Goal: Navigation & Orientation: Find specific page/section

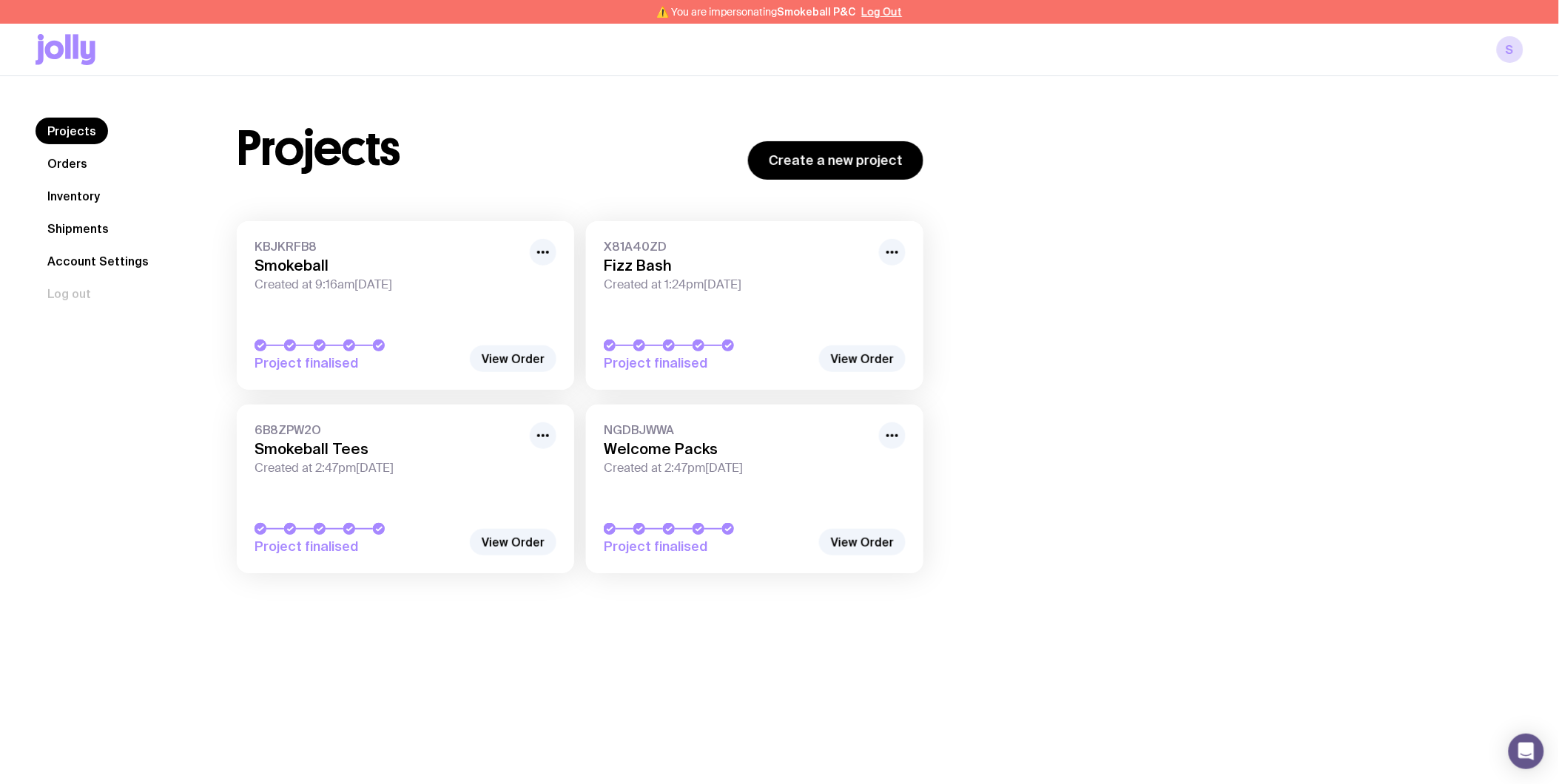
click at [63, 195] on link "Inventory" at bounding box center [74, 195] width 76 height 27
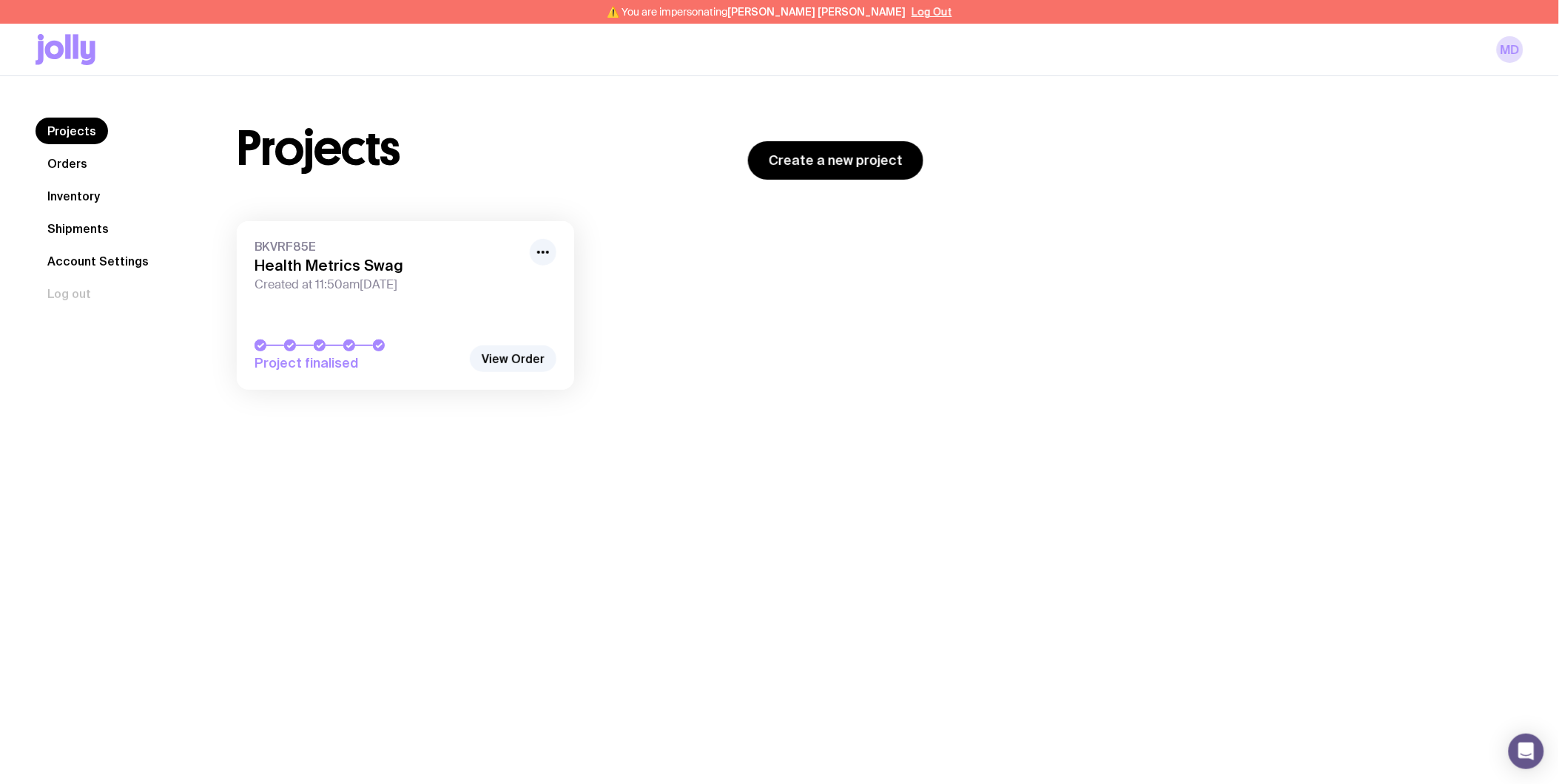
click at [70, 198] on link "Inventory" at bounding box center [74, 195] width 76 height 27
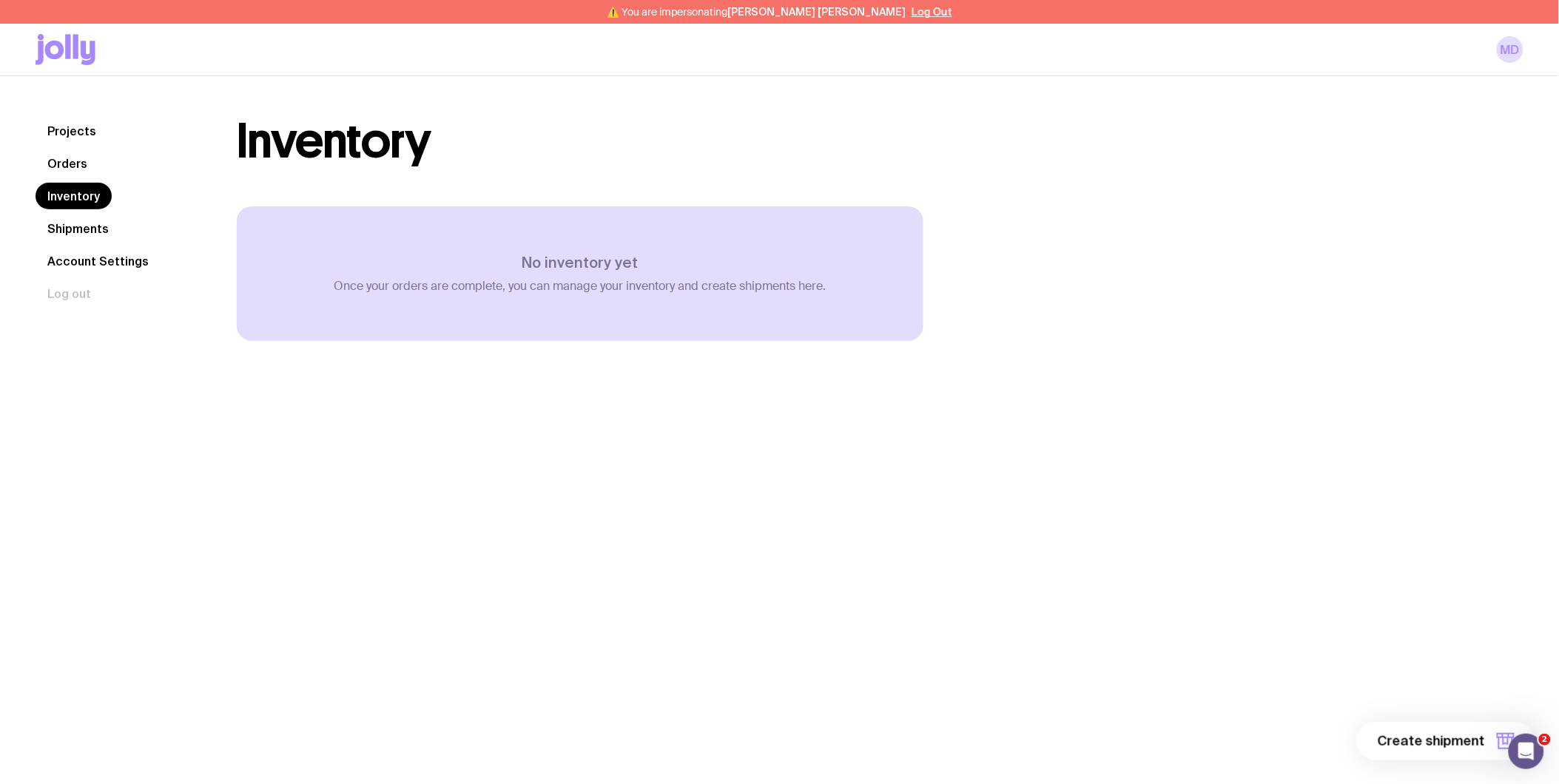
click at [78, 168] on link "Orders" at bounding box center [67, 163] width 63 height 27
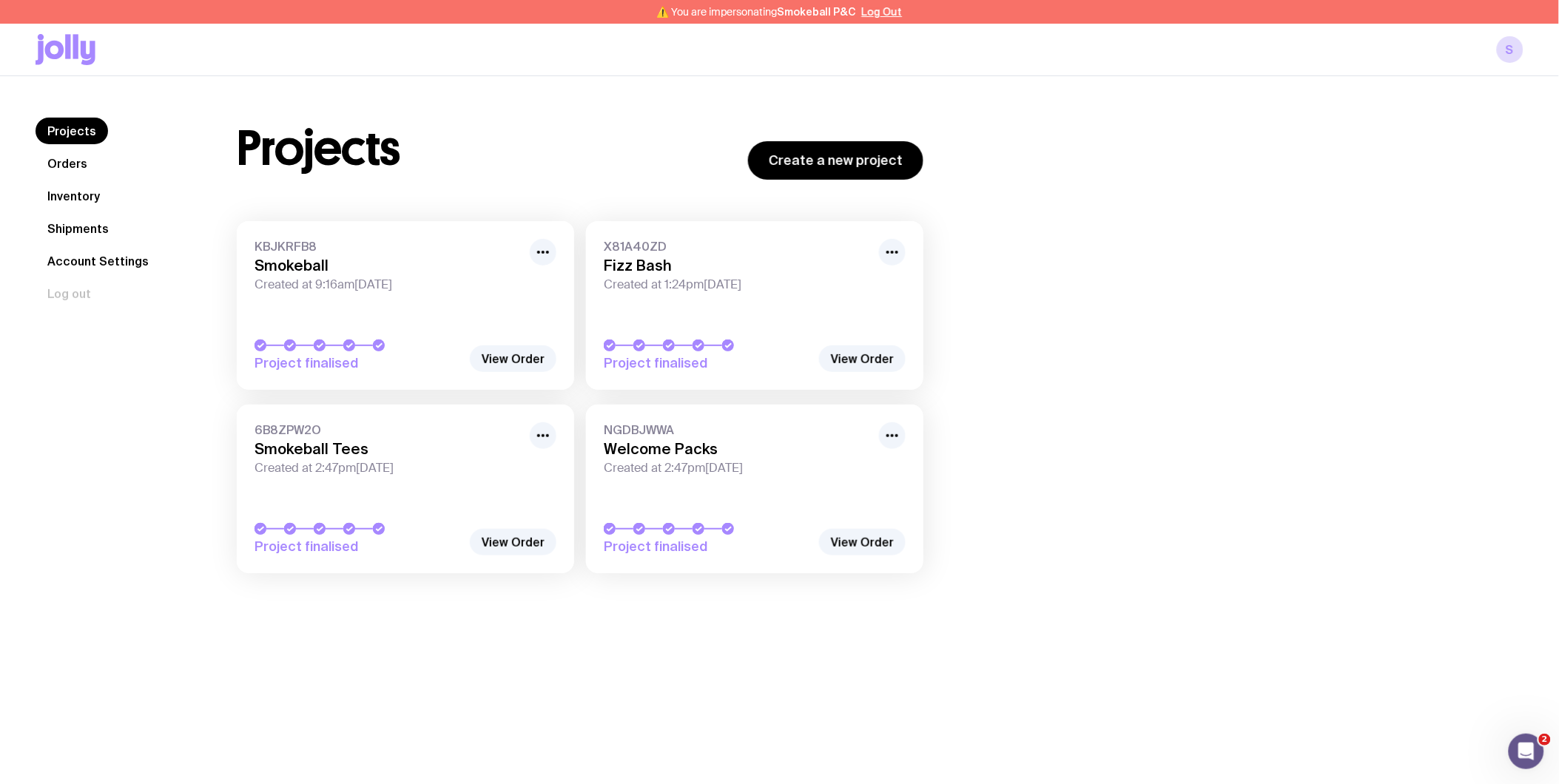
click at [92, 202] on link "Inventory" at bounding box center [74, 195] width 76 height 27
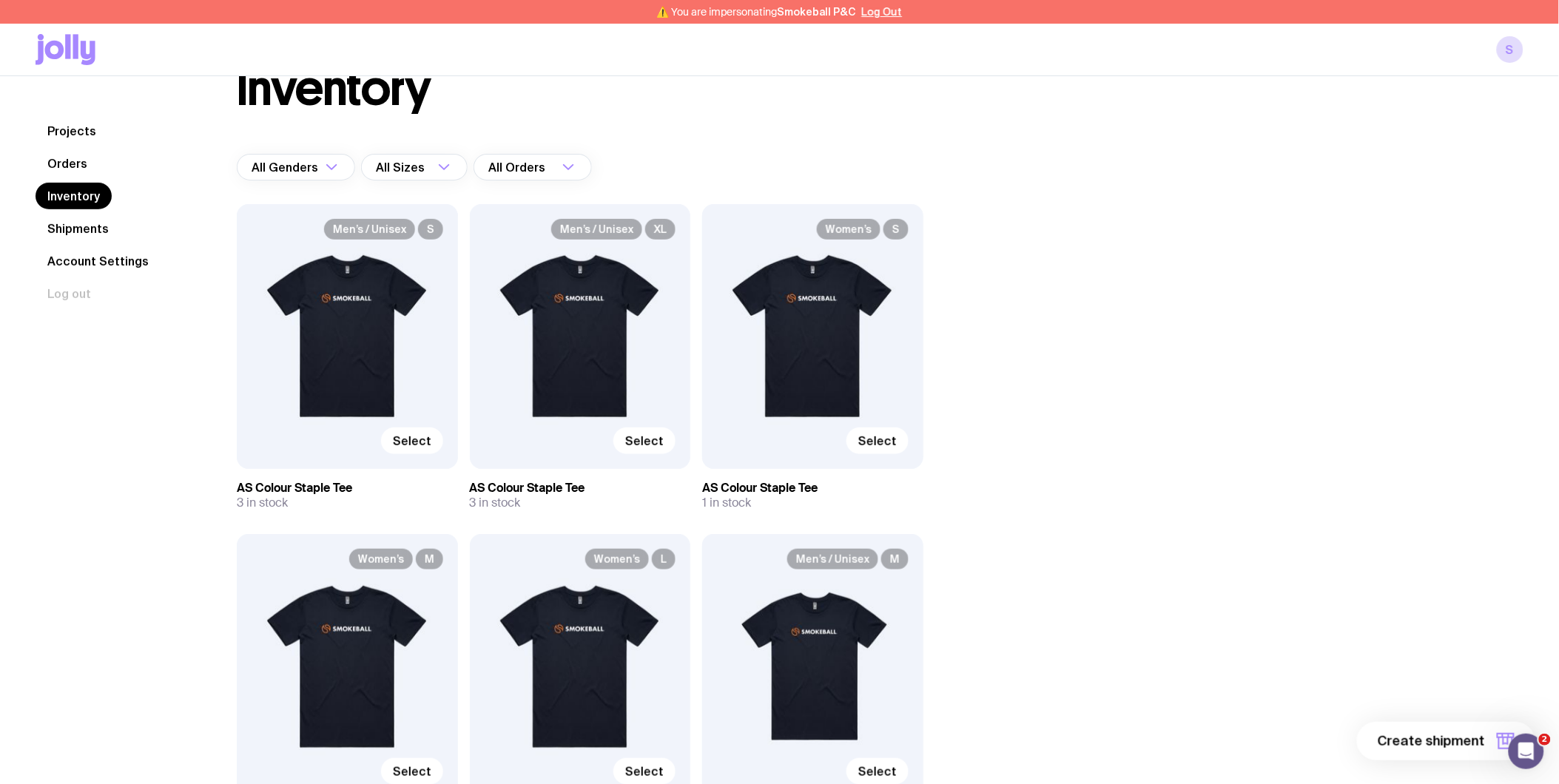
scroll to position [82, 0]
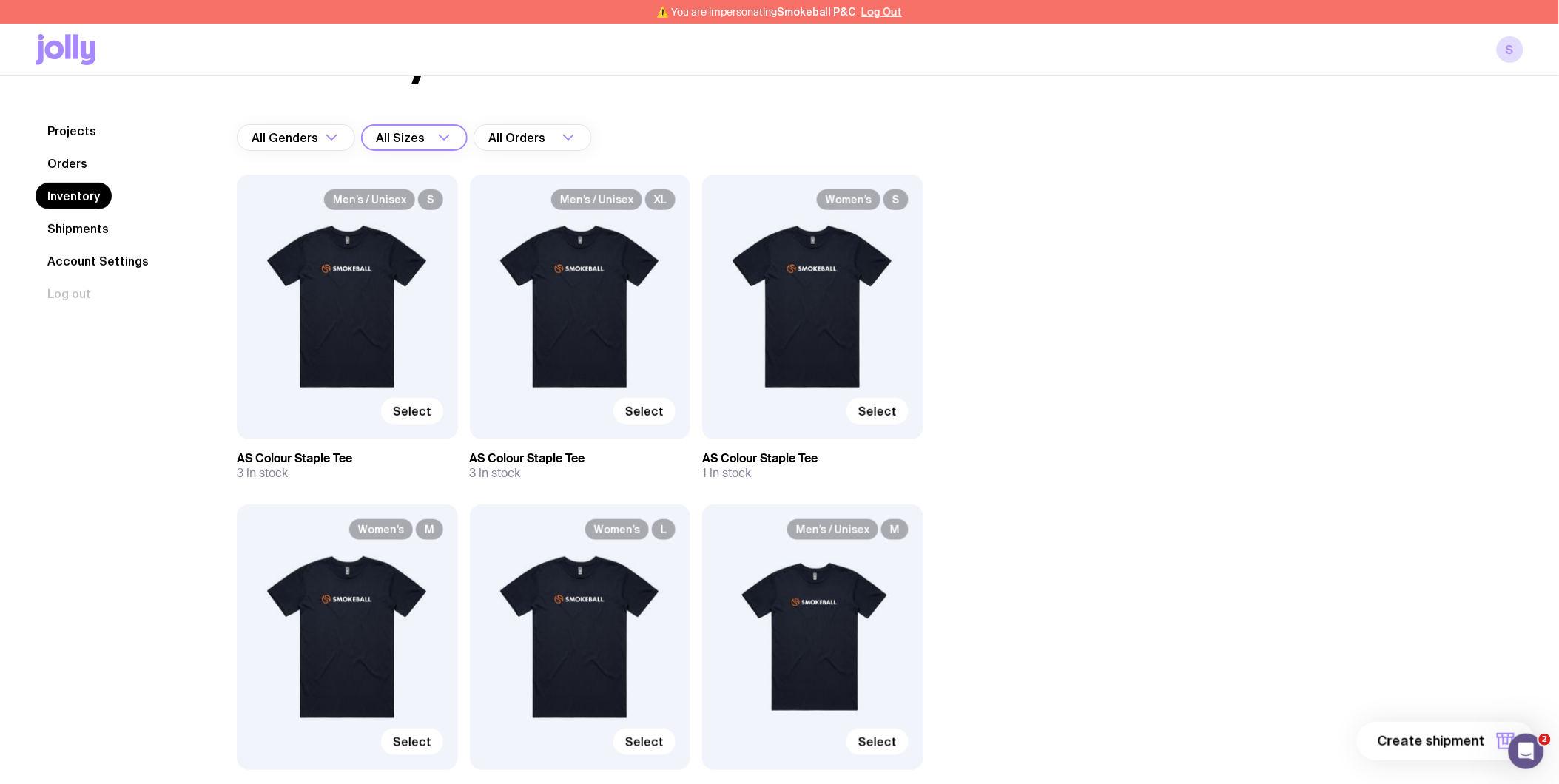
click at [427, 137] on input "Search for option" at bounding box center [430, 137] width 6 height 27
click at [528, 130] on div "All Orders" at bounding box center [517, 137] width 85 height 27
click at [404, 130] on div "All Sizes" at bounding box center [398, 137] width 74 height 27
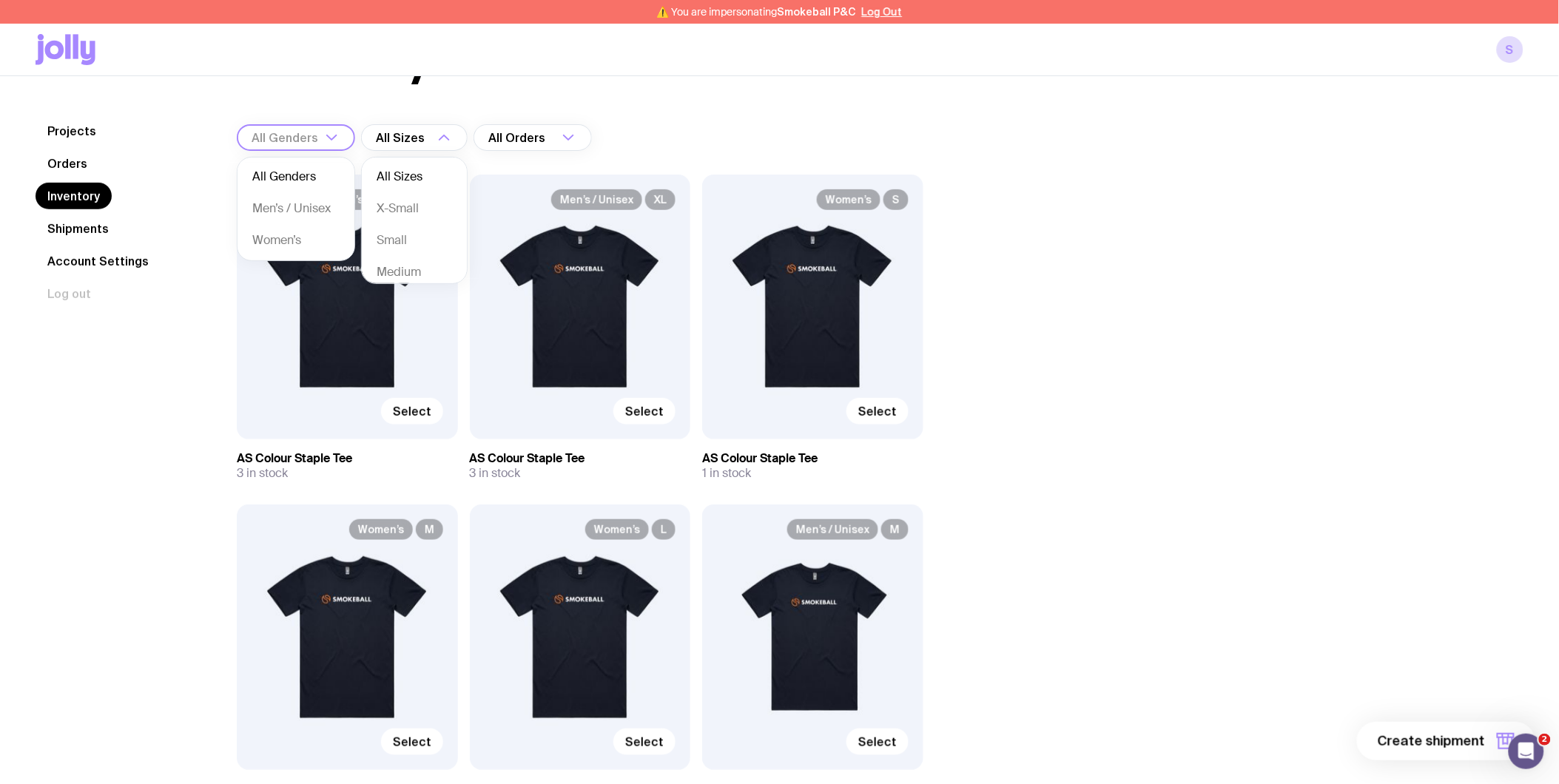
click at [308, 143] on div "All Genders" at bounding box center [279, 137] width 85 height 27
click at [311, 208] on li "Men’s / Unisex" at bounding box center [295, 209] width 117 height 32
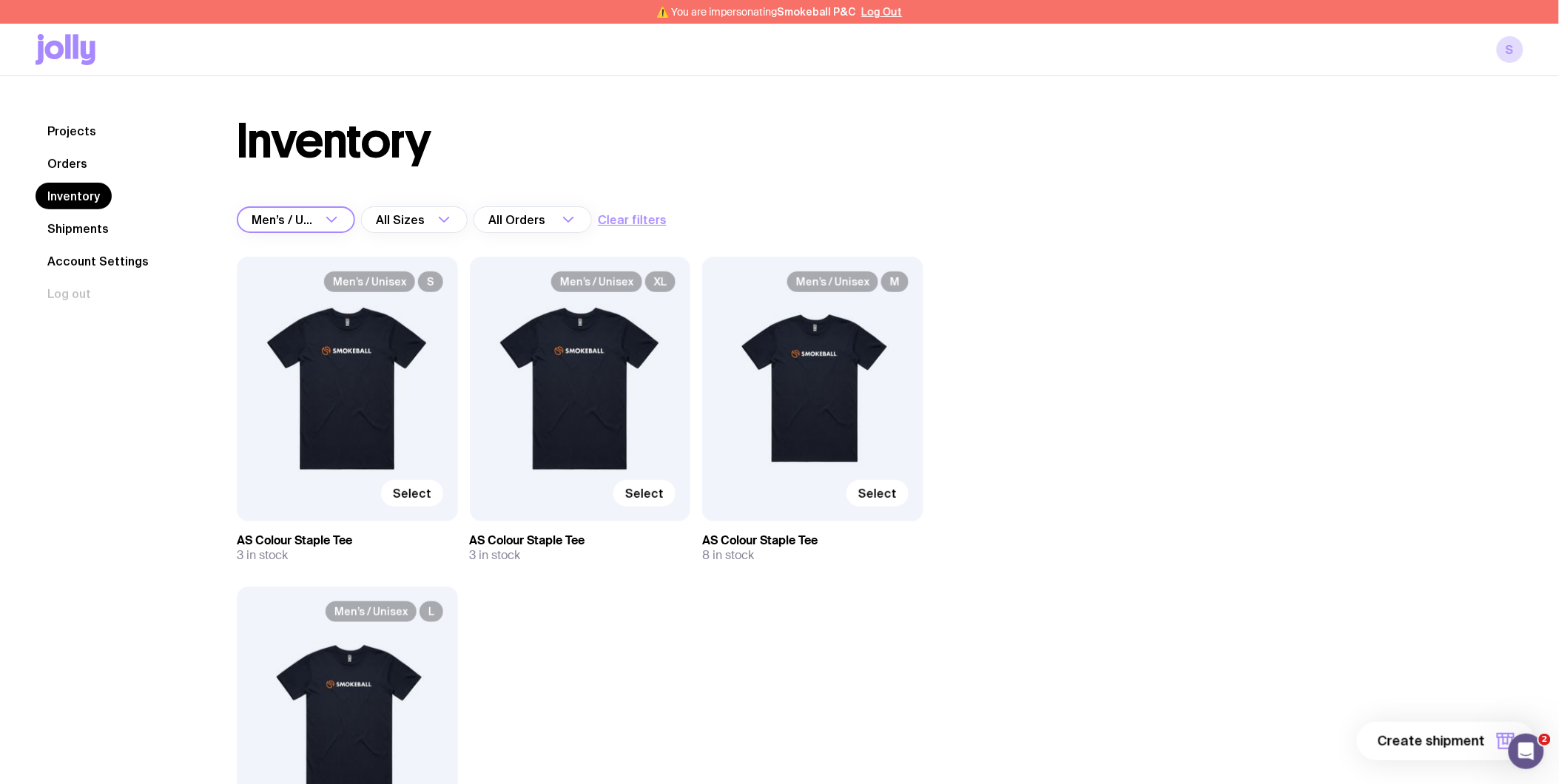
click at [314, 223] on div "Men’s / Unisex" at bounding box center [279, 220] width 85 height 27
click at [299, 316] on li "Women’s" at bounding box center [295, 323] width 117 height 32
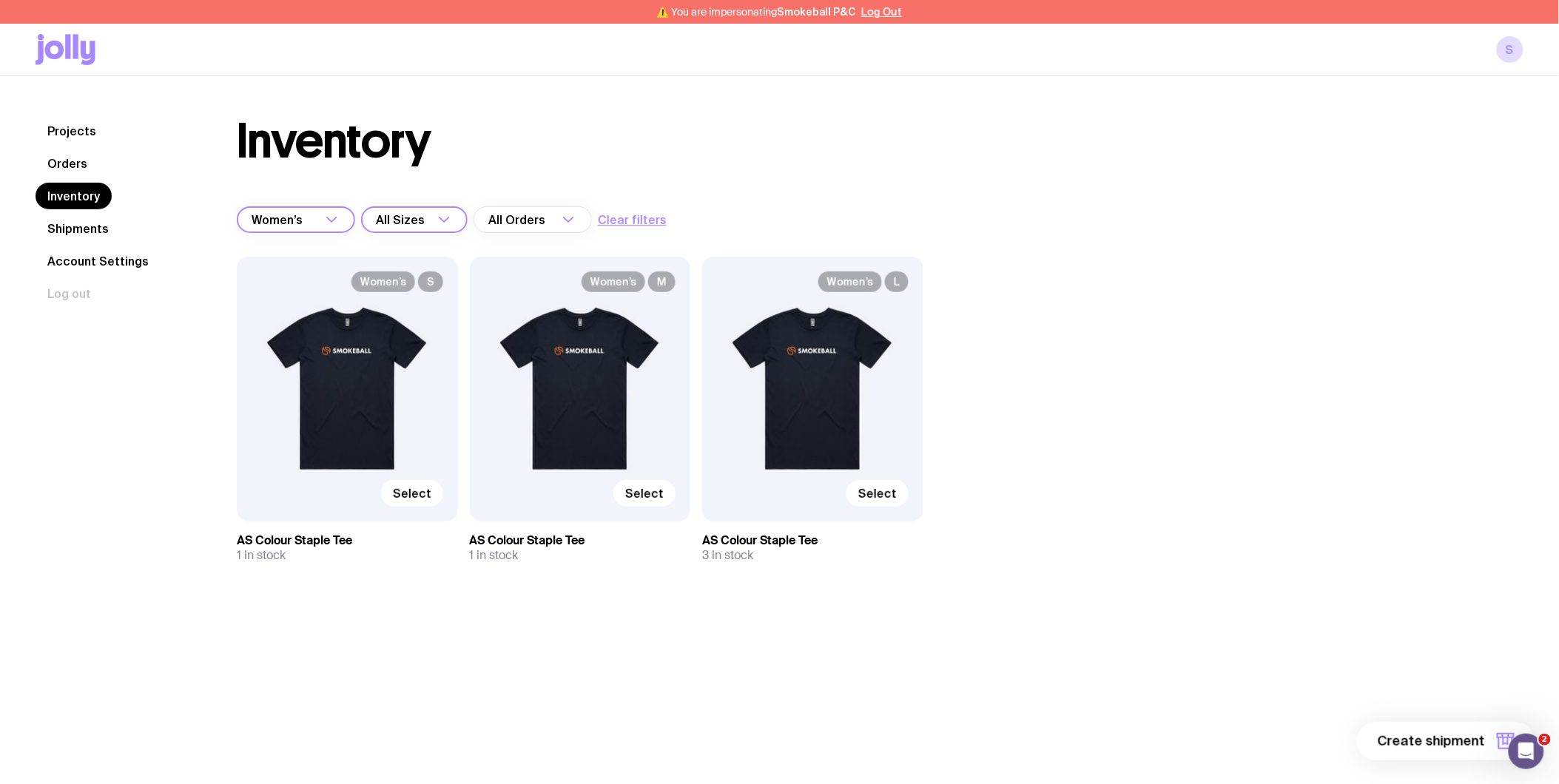
click at [436, 208] on div "Loading..." at bounding box center [451, 220] width 33 height 27
click at [333, 217] on icon "Search for option" at bounding box center [331, 219] width 18 height 18
click at [311, 264] on li "All Genders" at bounding box center [295, 259] width 117 height 32
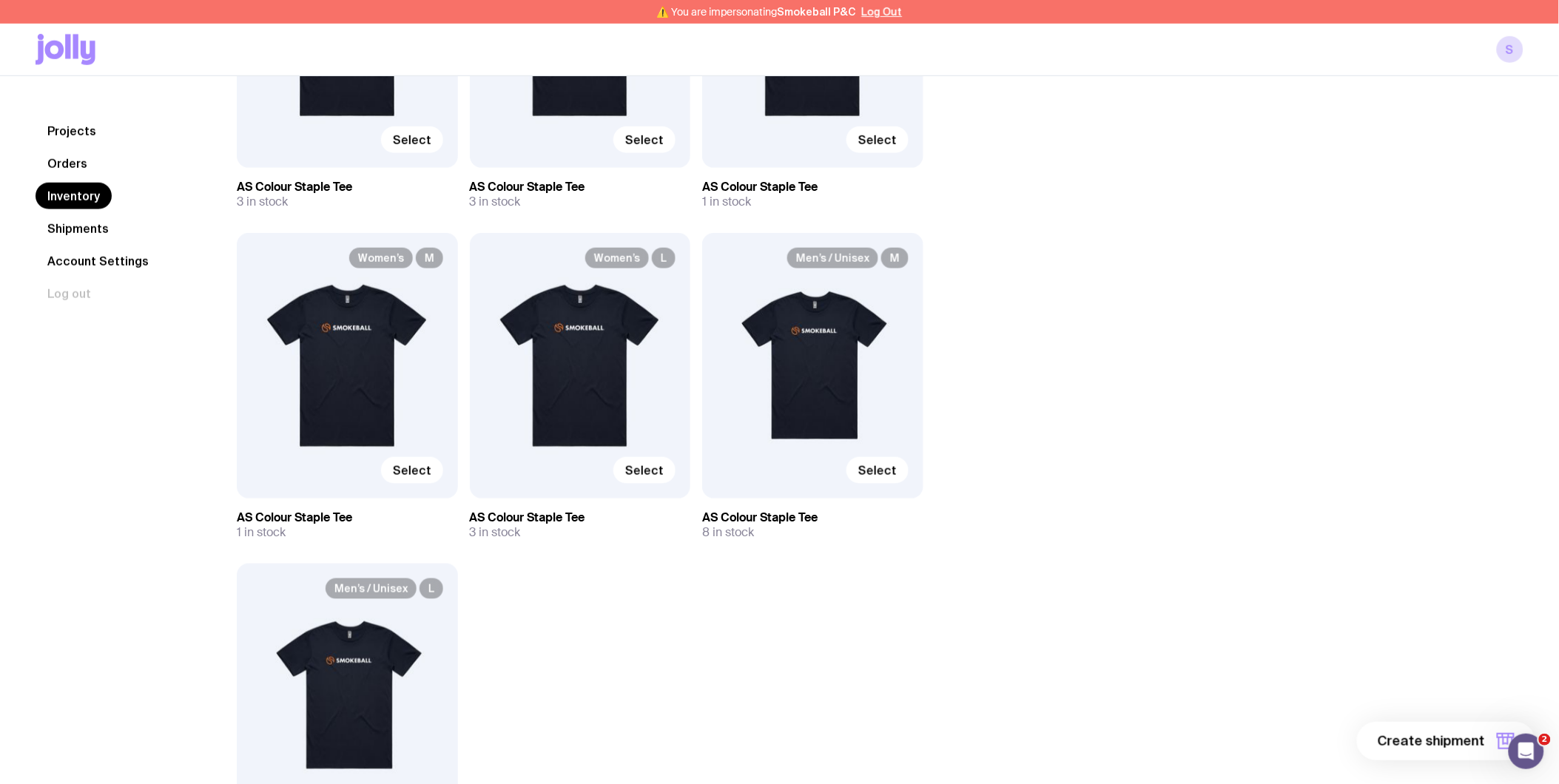
scroll to position [164, 0]
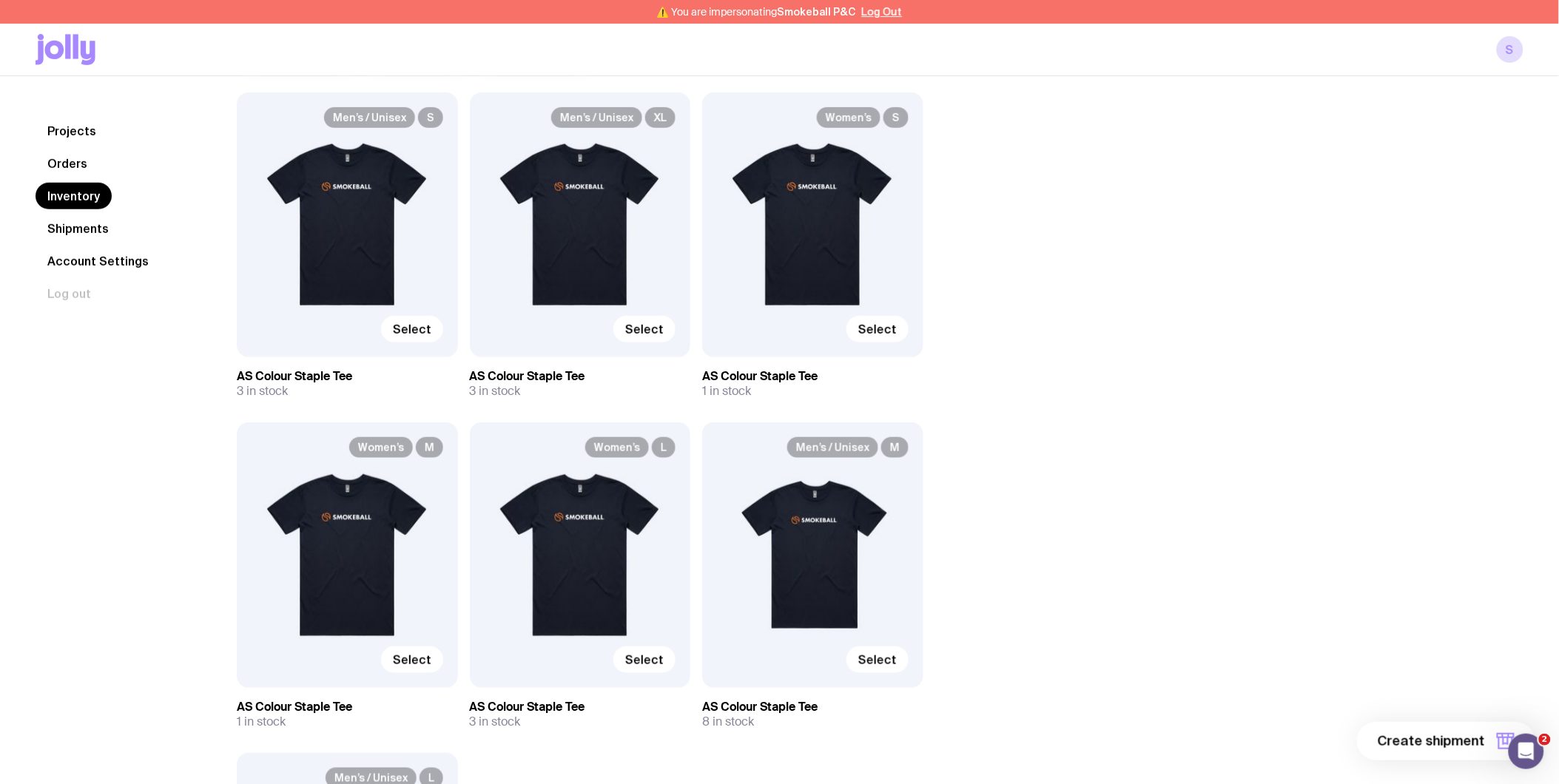
click at [80, 230] on link "Shipments" at bounding box center [79, 228] width 85 height 27
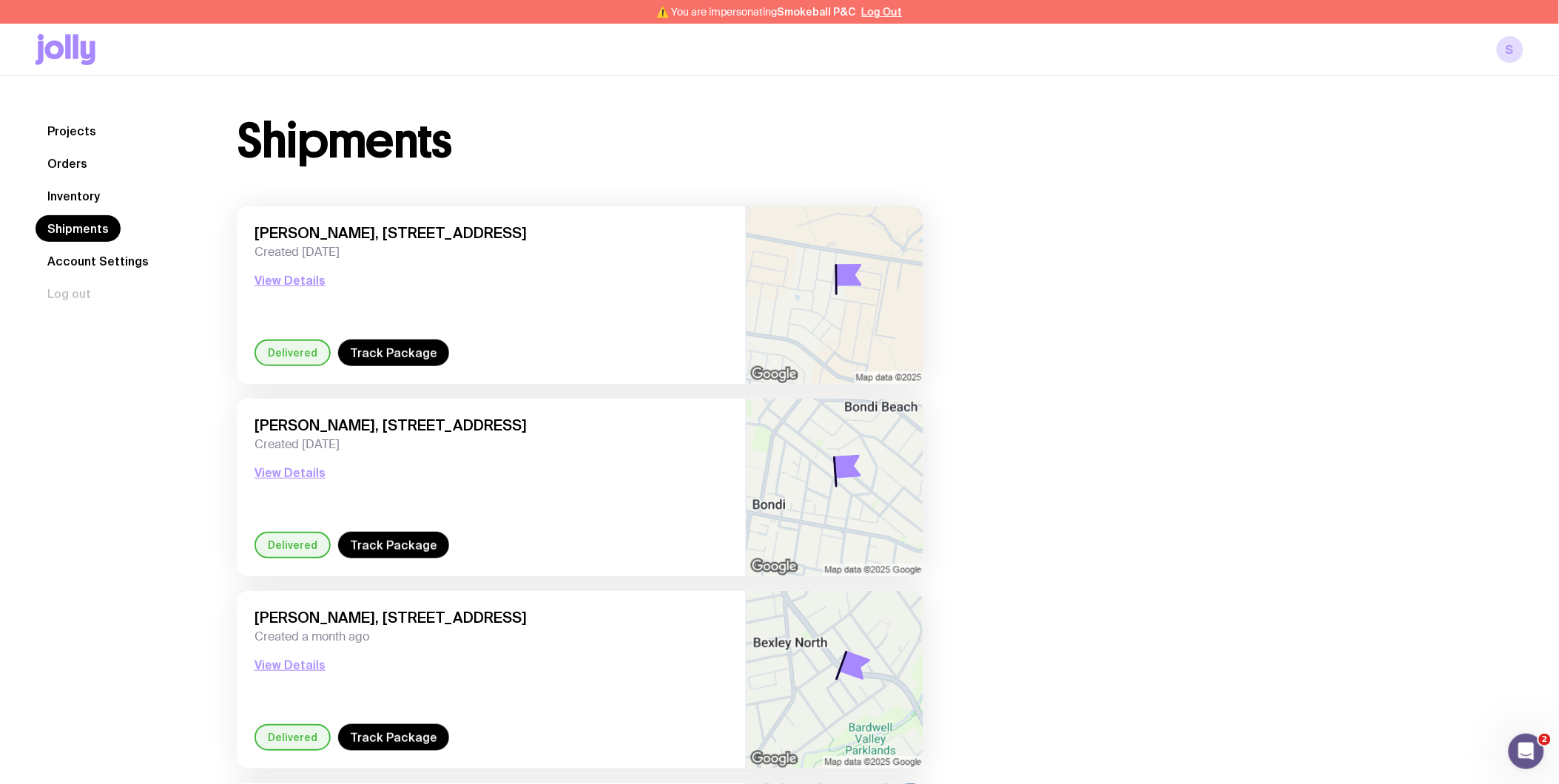
click at [89, 255] on link "Account Settings" at bounding box center [98, 261] width 125 height 27
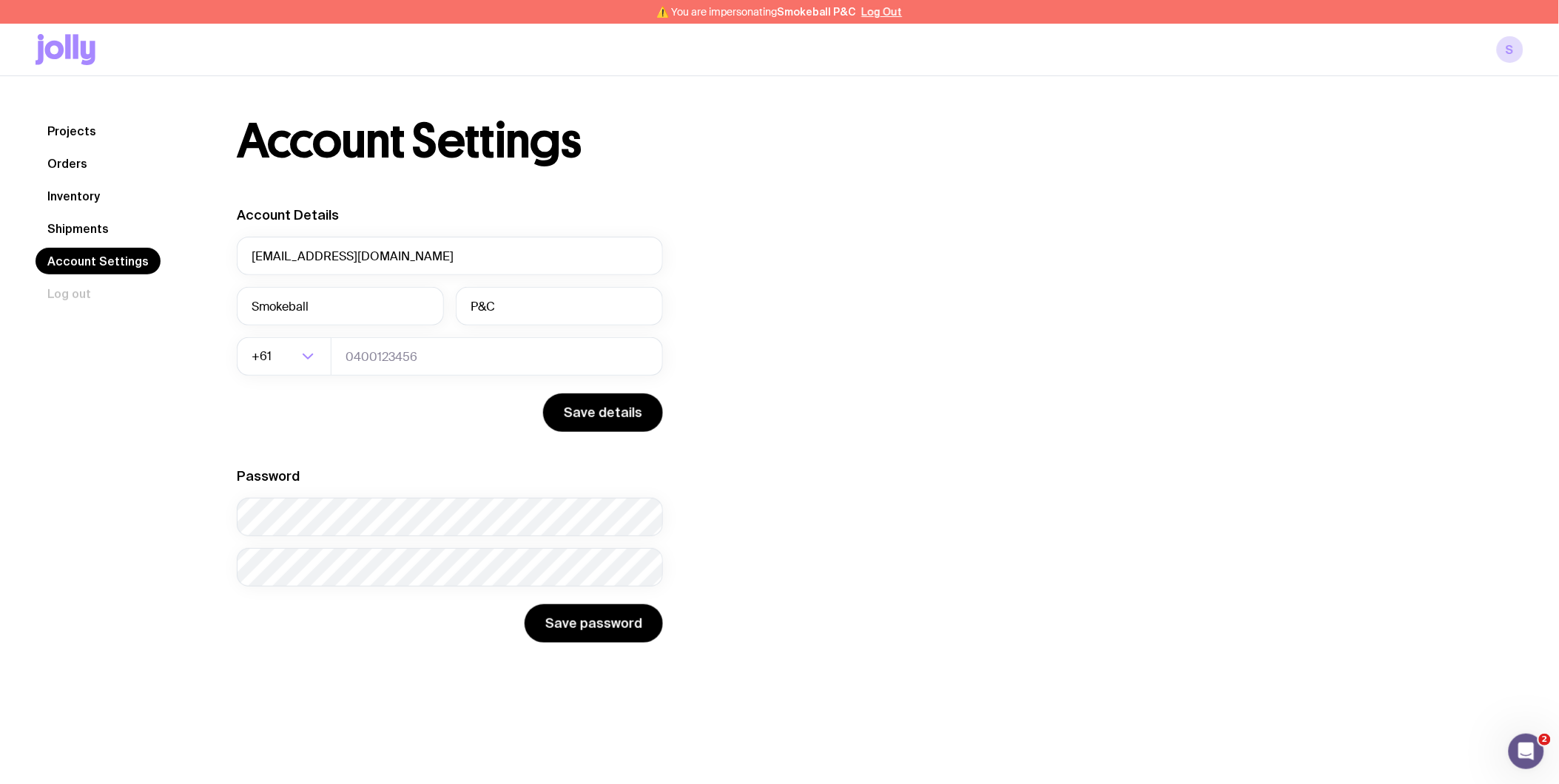
click at [85, 134] on link "Projects" at bounding box center [72, 130] width 72 height 27
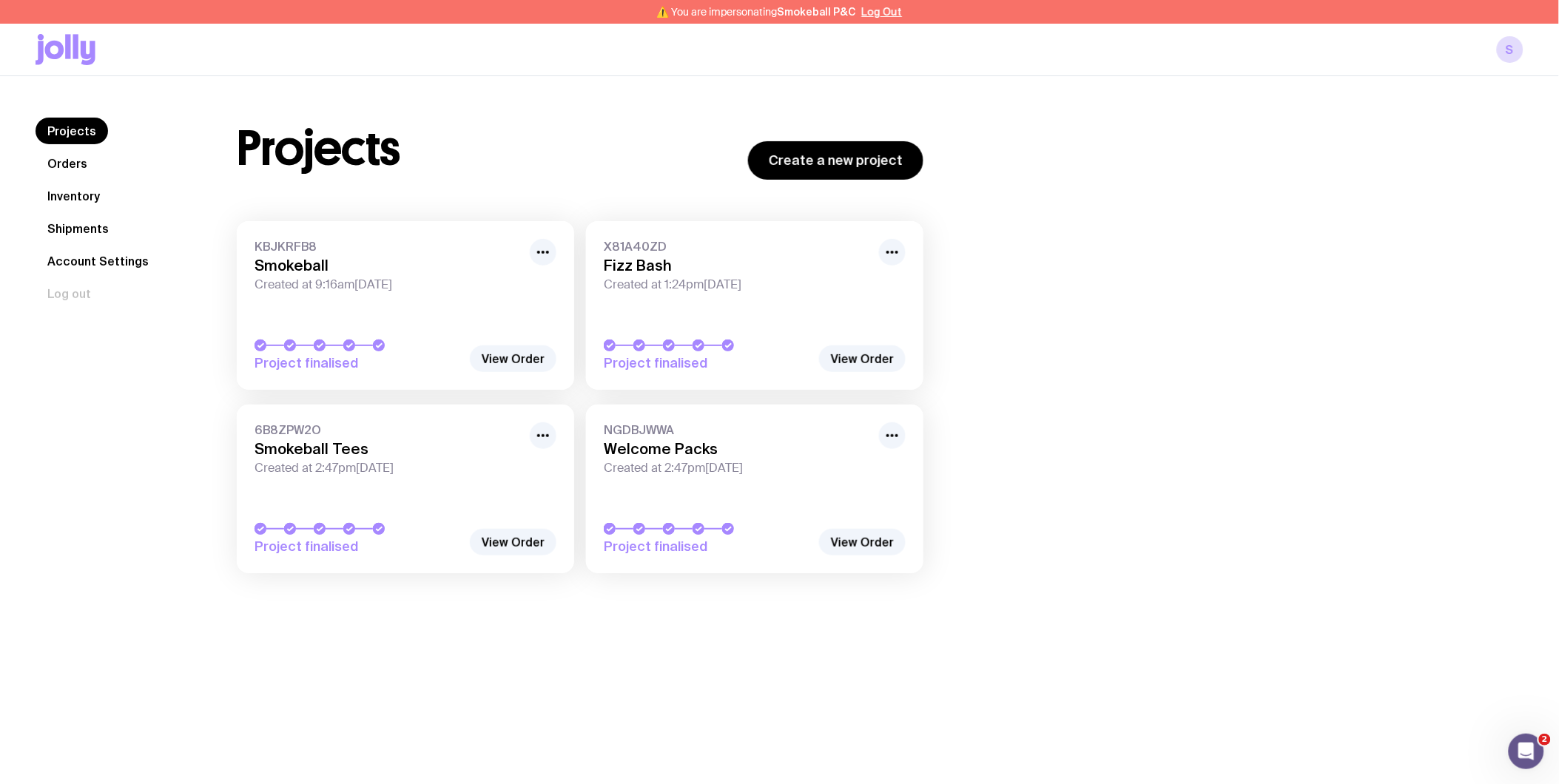
click at [67, 161] on link "Orders" at bounding box center [67, 163] width 63 height 27
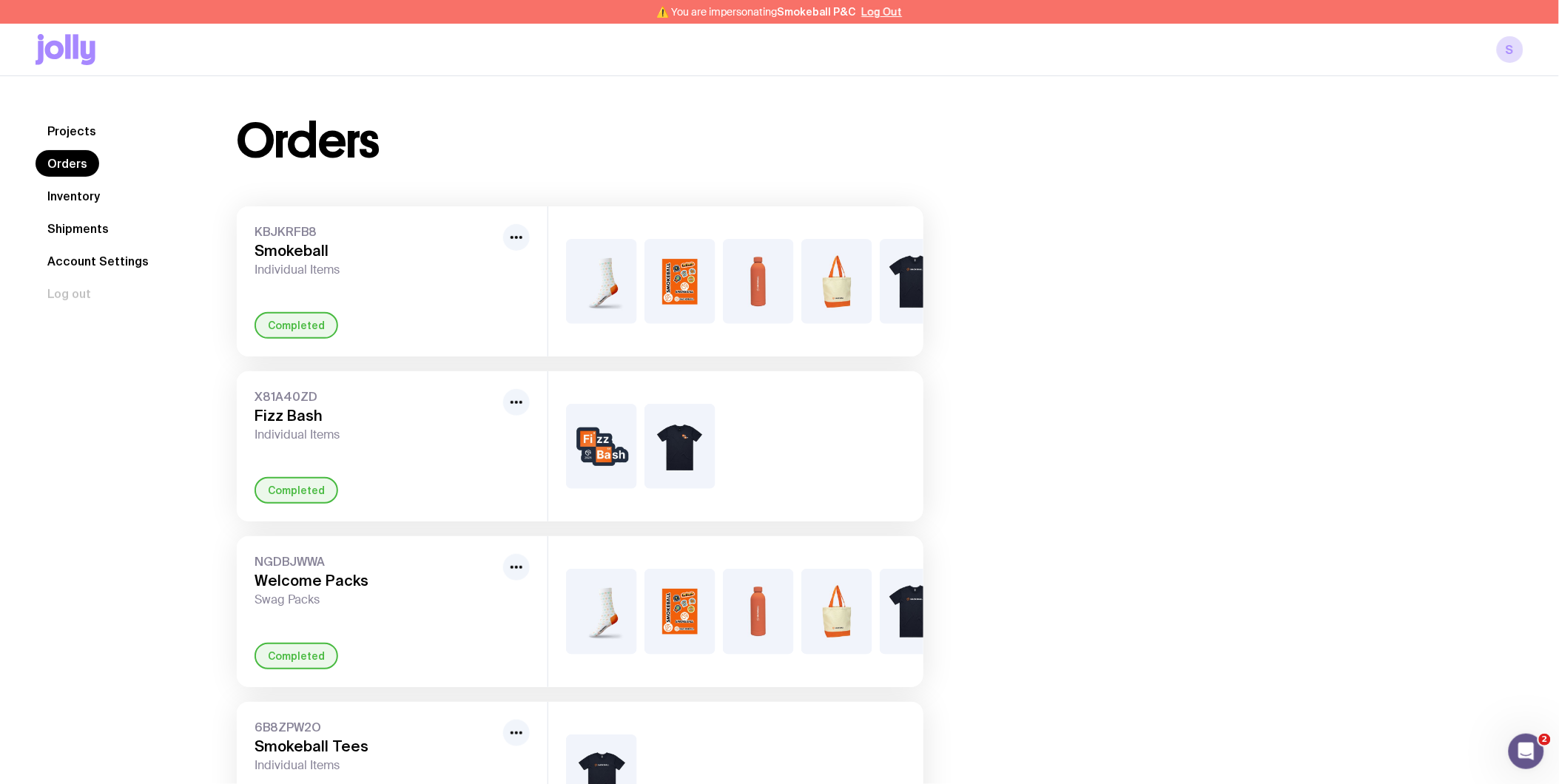
click at [98, 233] on link "Shipments" at bounding box center [79, 228] width 85 height 27
